Goal: Information Seeking & Learning: Learn about a topic

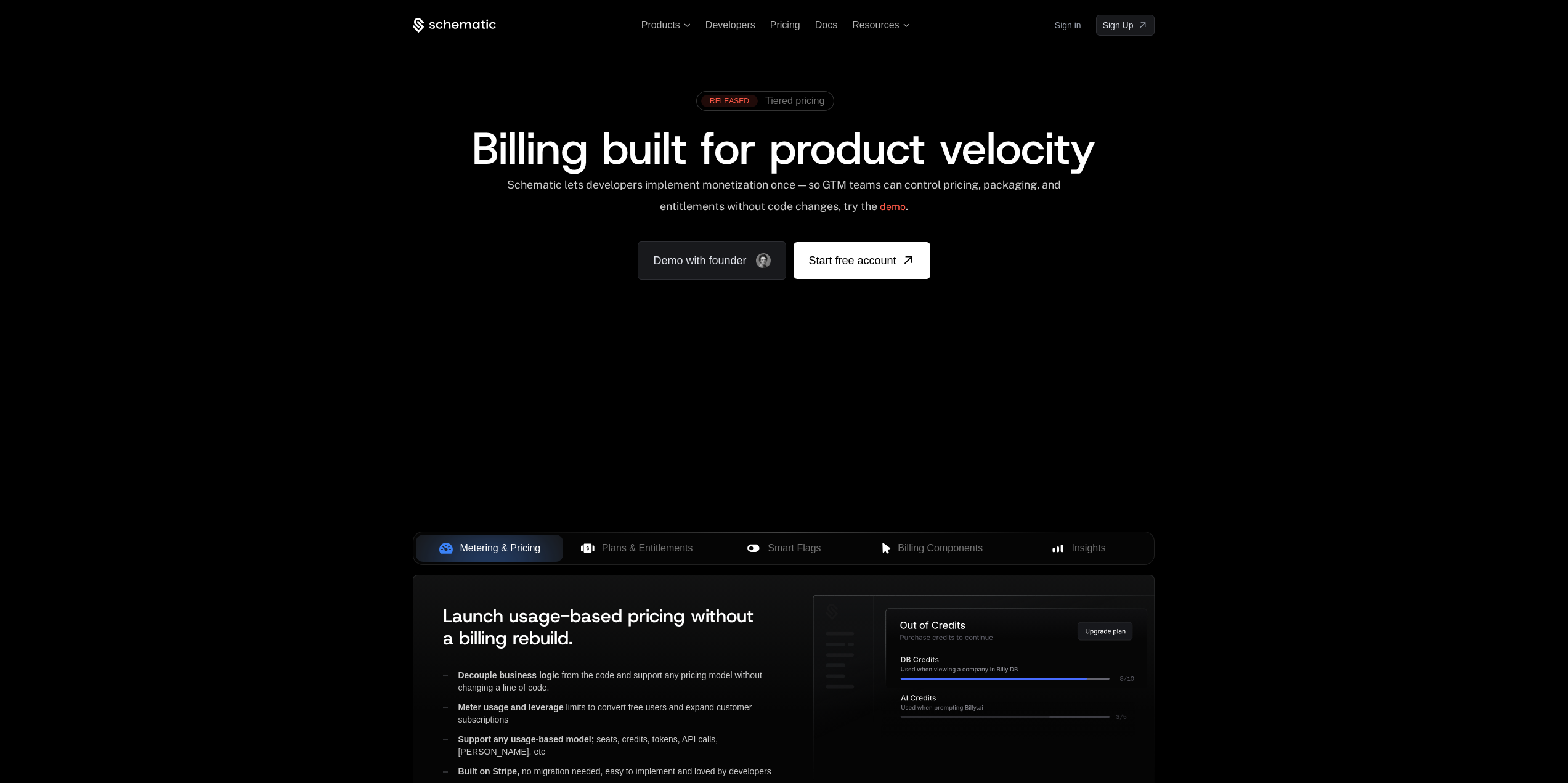
click at [828, 440] on div "Your browser does not support the video tag." at bounding box center [784, 363] width 801 height 519
click at [677, 544] on span "Plans & Entitlements" at bounding box center [647, 548] width 91 height 15
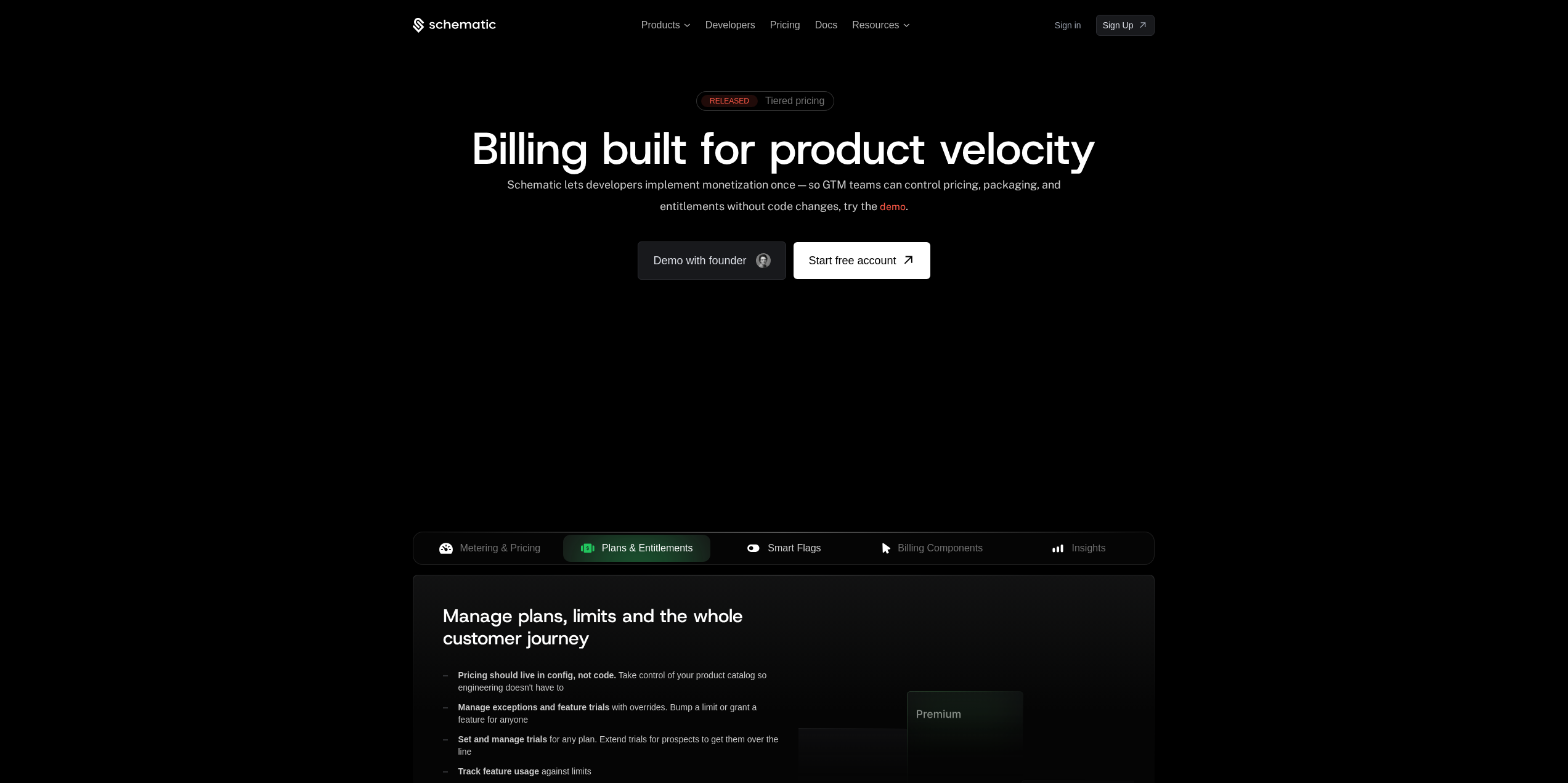
click at [826, 549] on div "Smart Flags" at bounding box center [784, 548] width 127 height 15
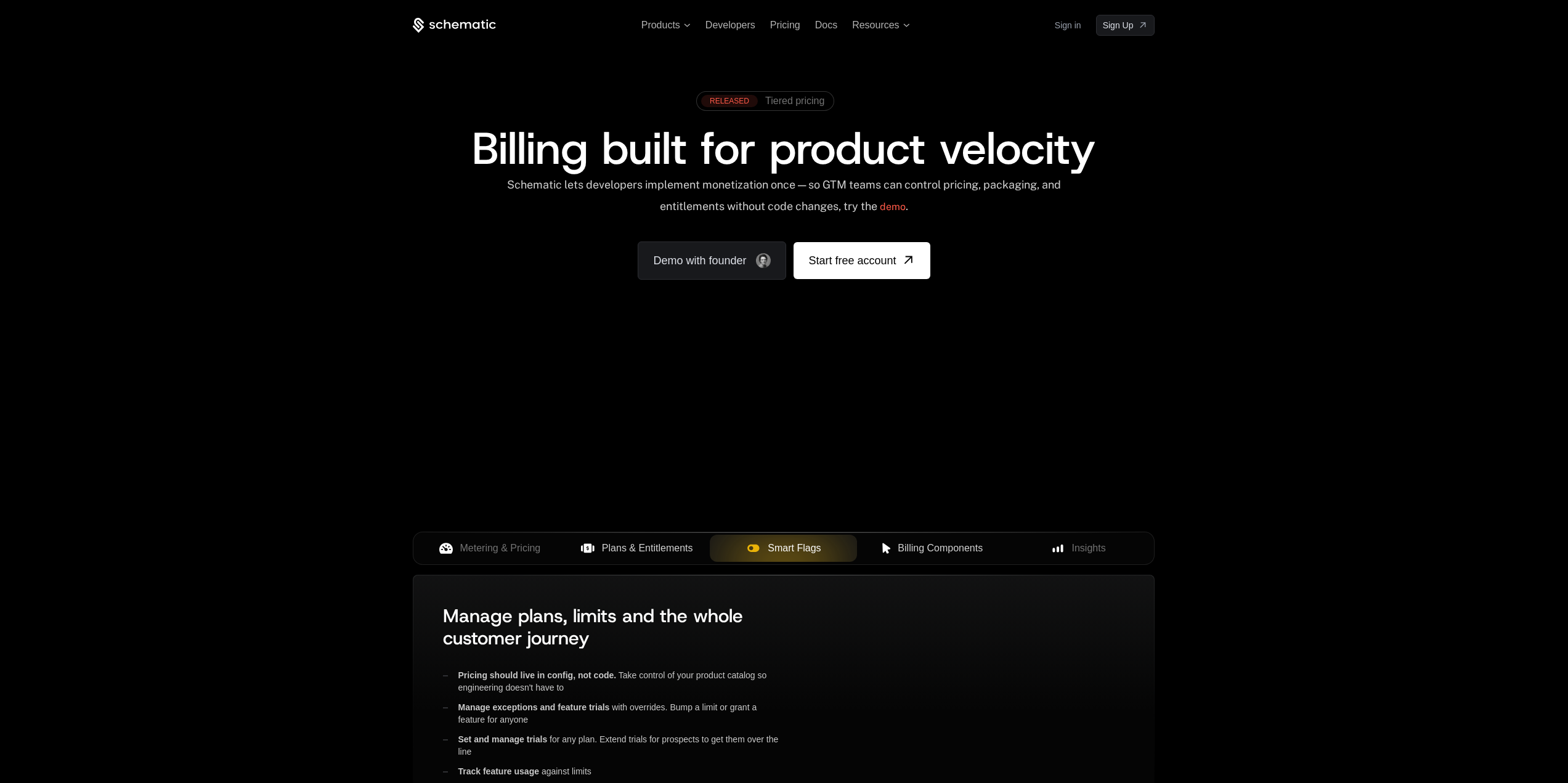
click at [921, 545] on span "Billing Components" at bounding box center [941, 548] width 85 height 15
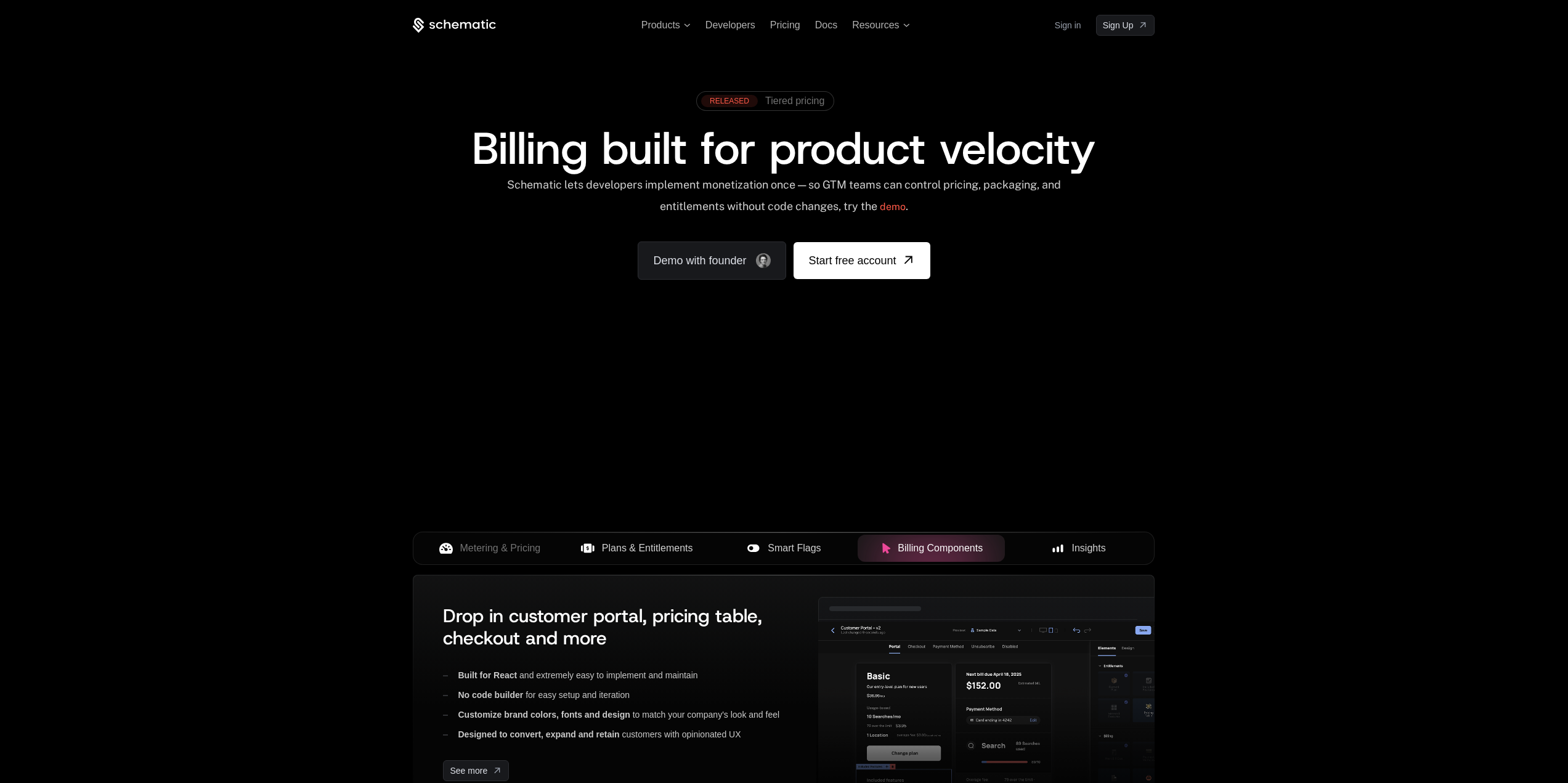
click at [1053, 555] on div "Insights" at bounding box center [1079, 548] width 127 height 15
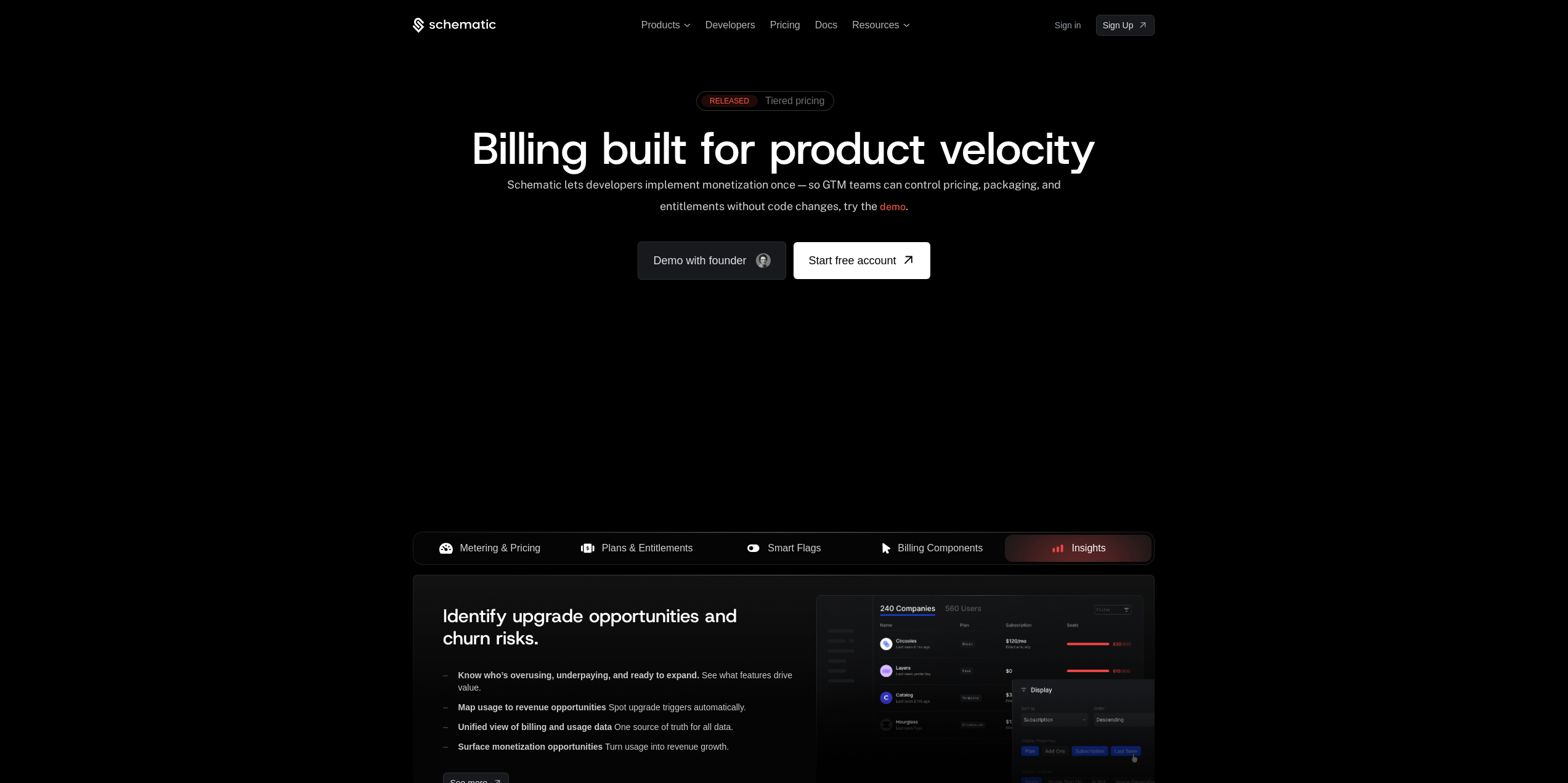
click at [529, 552] on span "Metering & Pricing" at bounding box center [500, 548] width 81 height 15
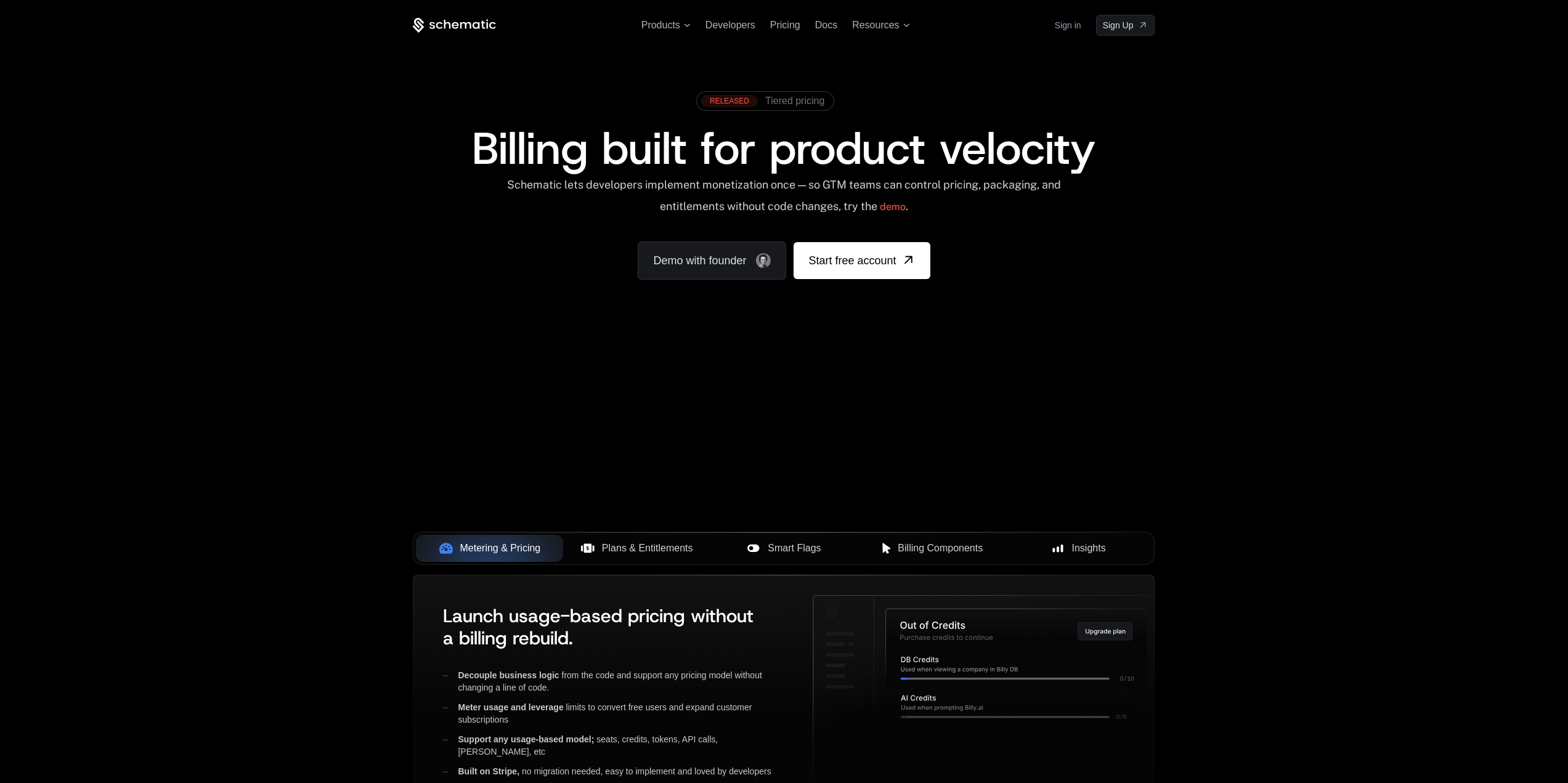
click at [802, 557] on button "Smart Flags" at bounding box center [784, 548] width 147 height 27
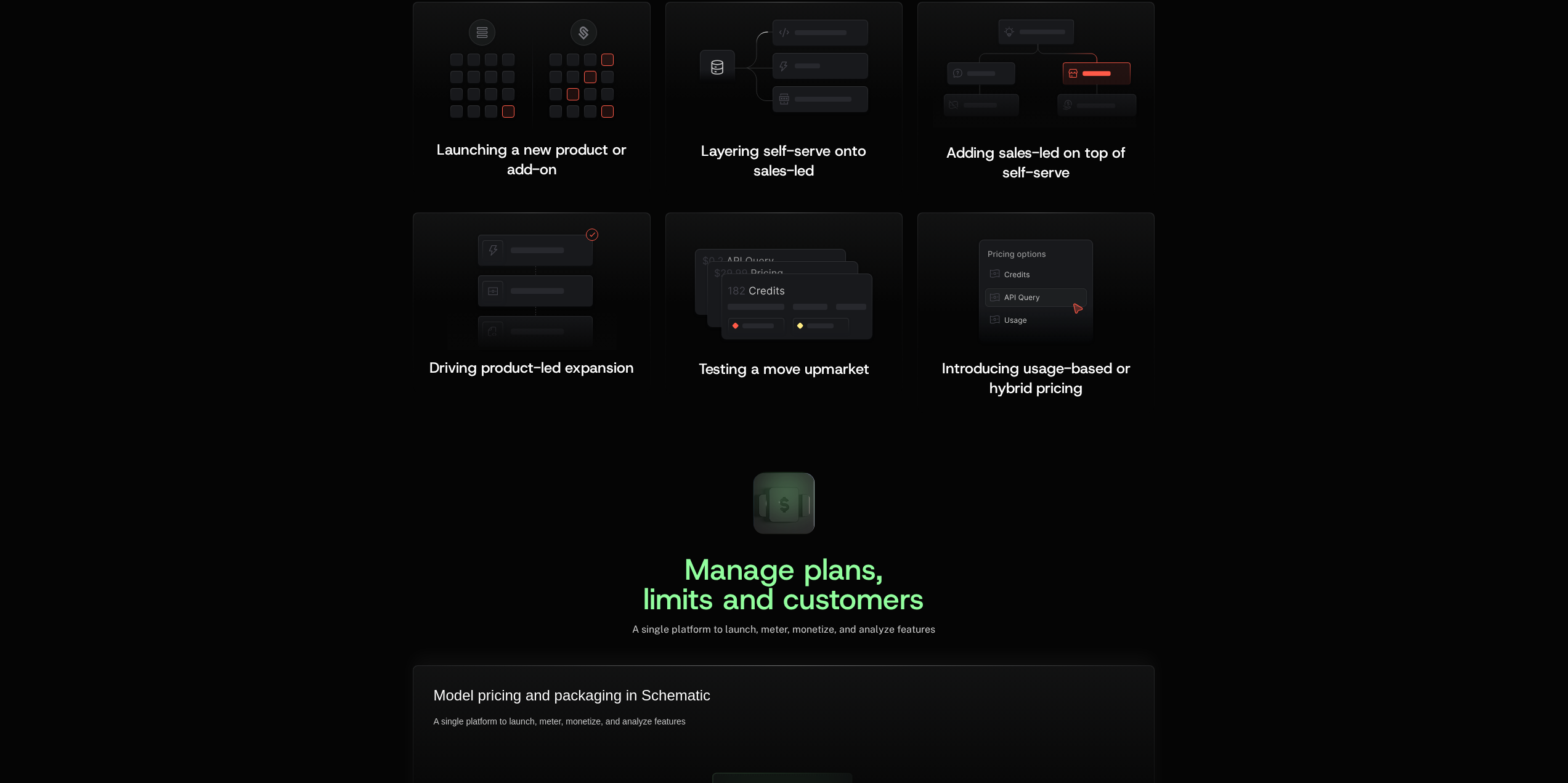
scroll to position [2465, 0]
